Goal: Check status

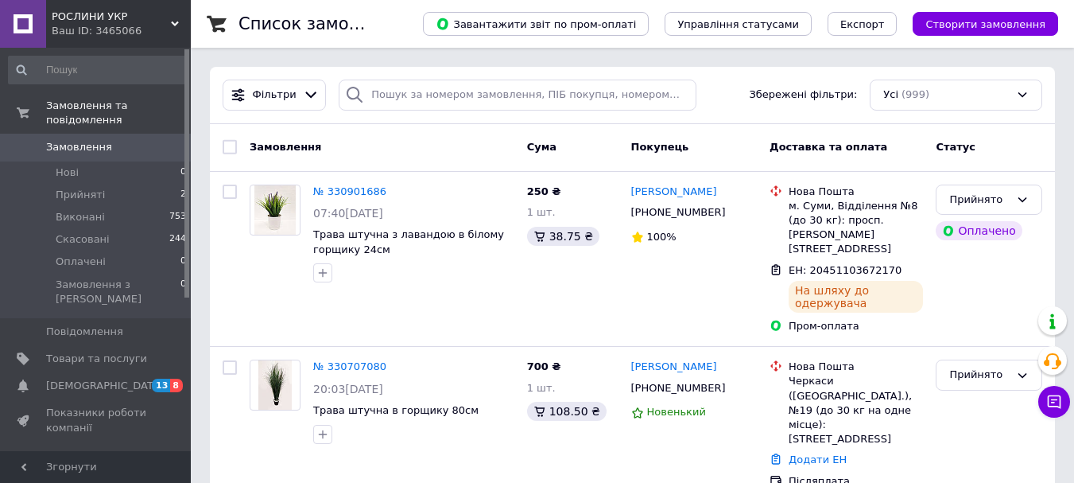
click at [99, 140] on span "Замовлення" at bounding box center [79, 147] width 66 height 14
